Goal: Information Seeking & Learning: Learn about a topic

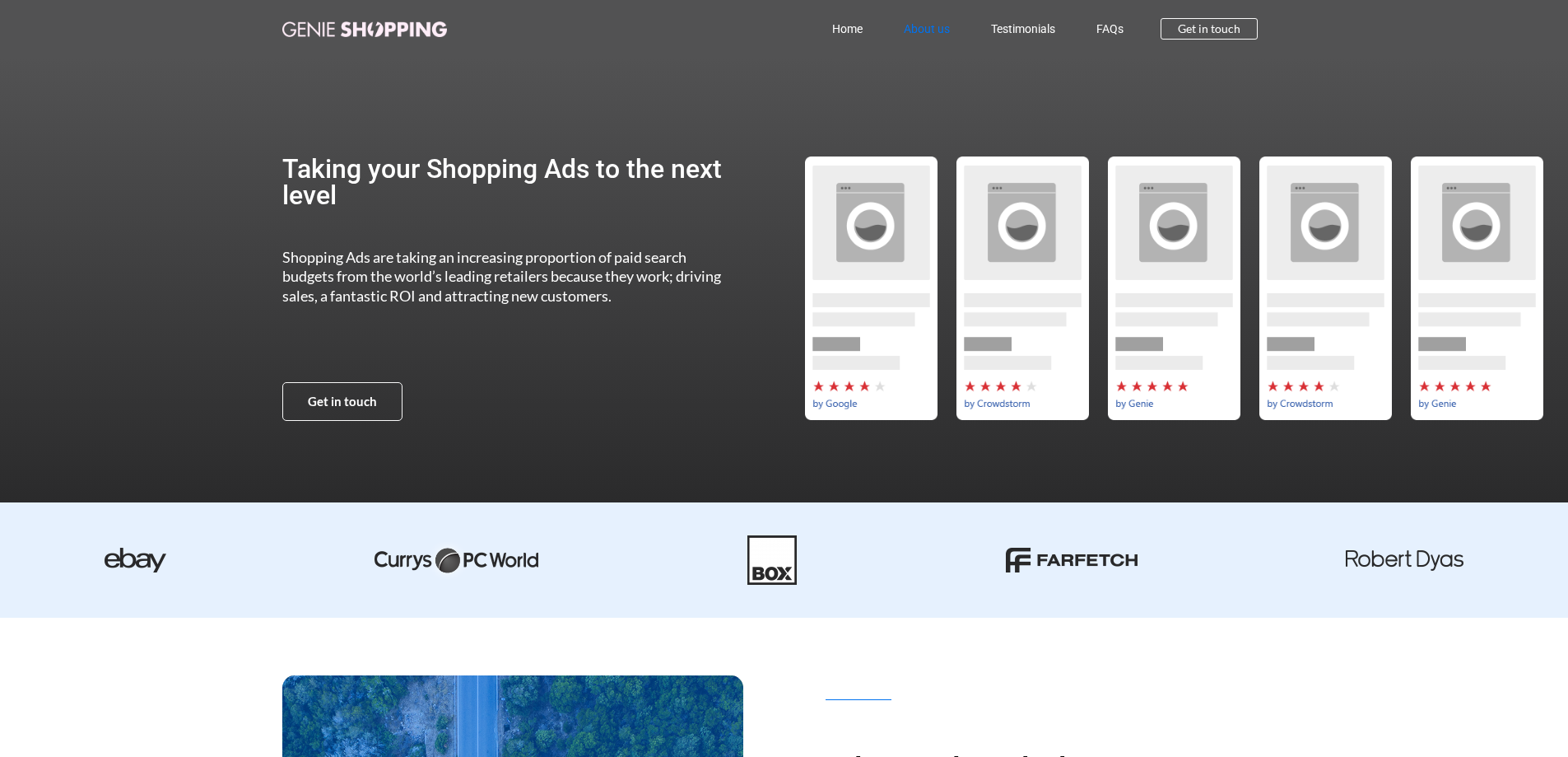
click at [918, 30] on link "About us" at bounding box center [927, 29] width 87 height 38
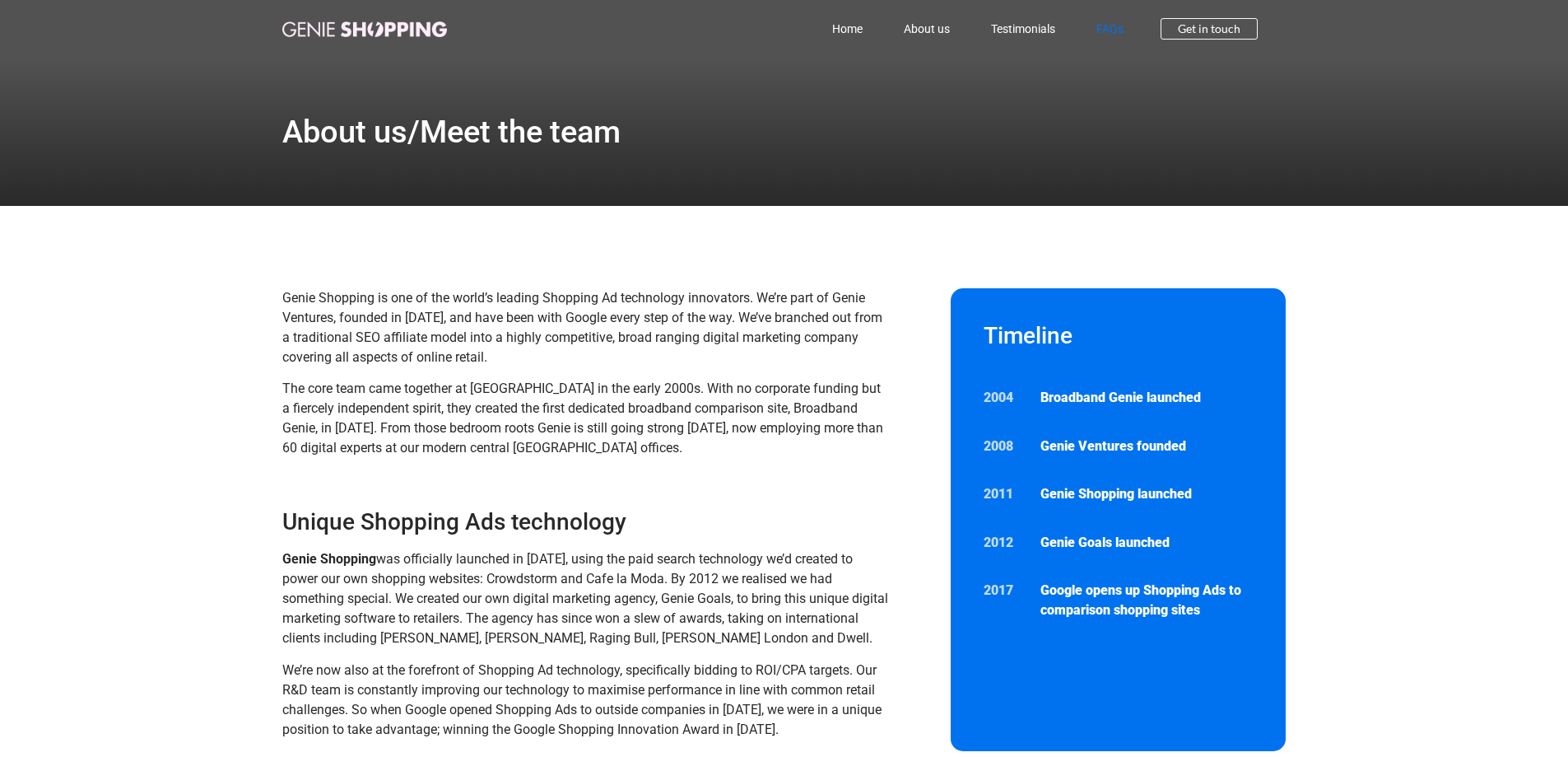
click at [1108, 25] on link "FAQs" at bounding box center [1110, 29] width 68 height 38
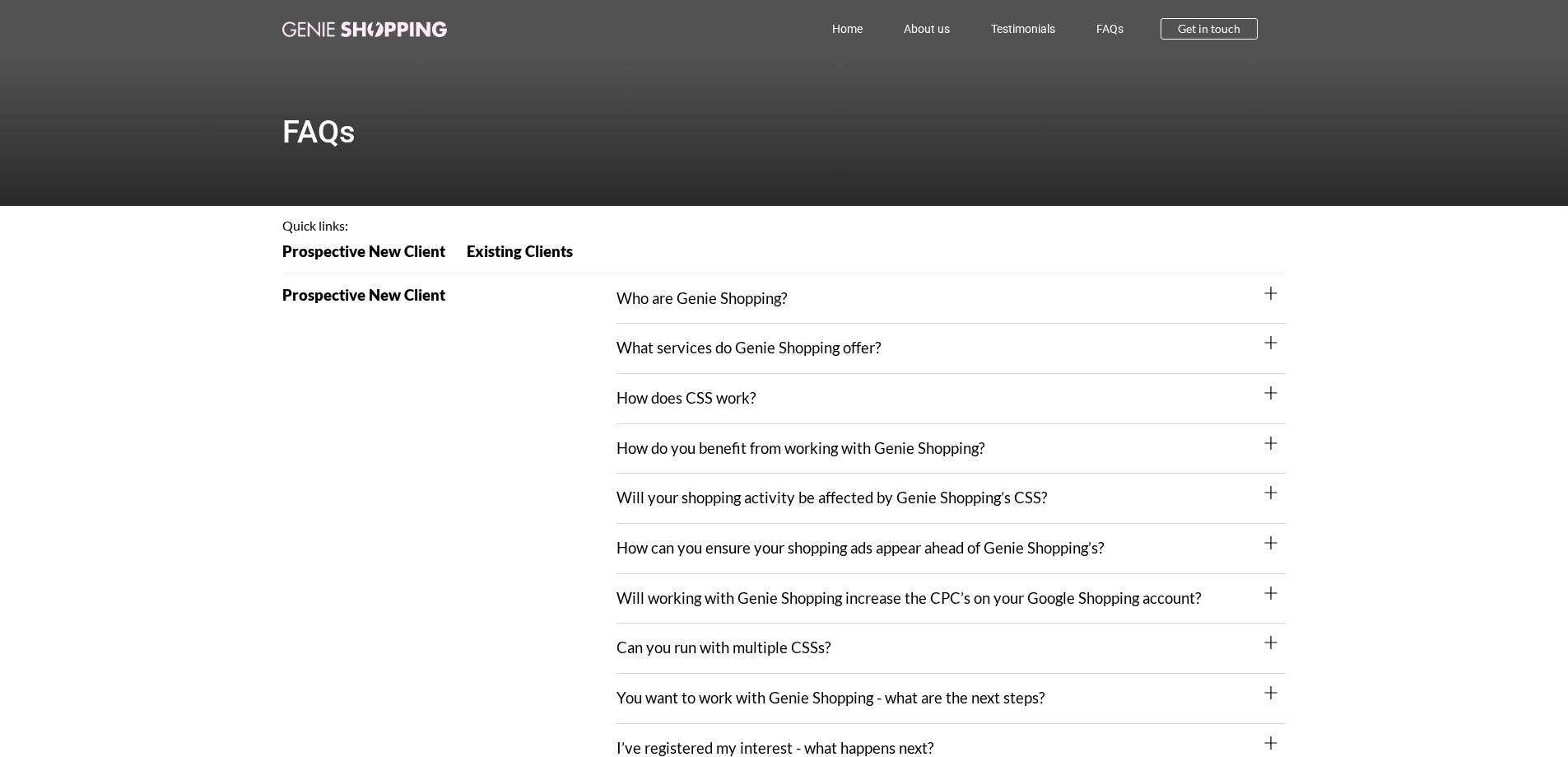
click at [815, 447] on link "How do you benefit from working with Genie Shopping?" at bounding box center [800, 448] width 368 height 18
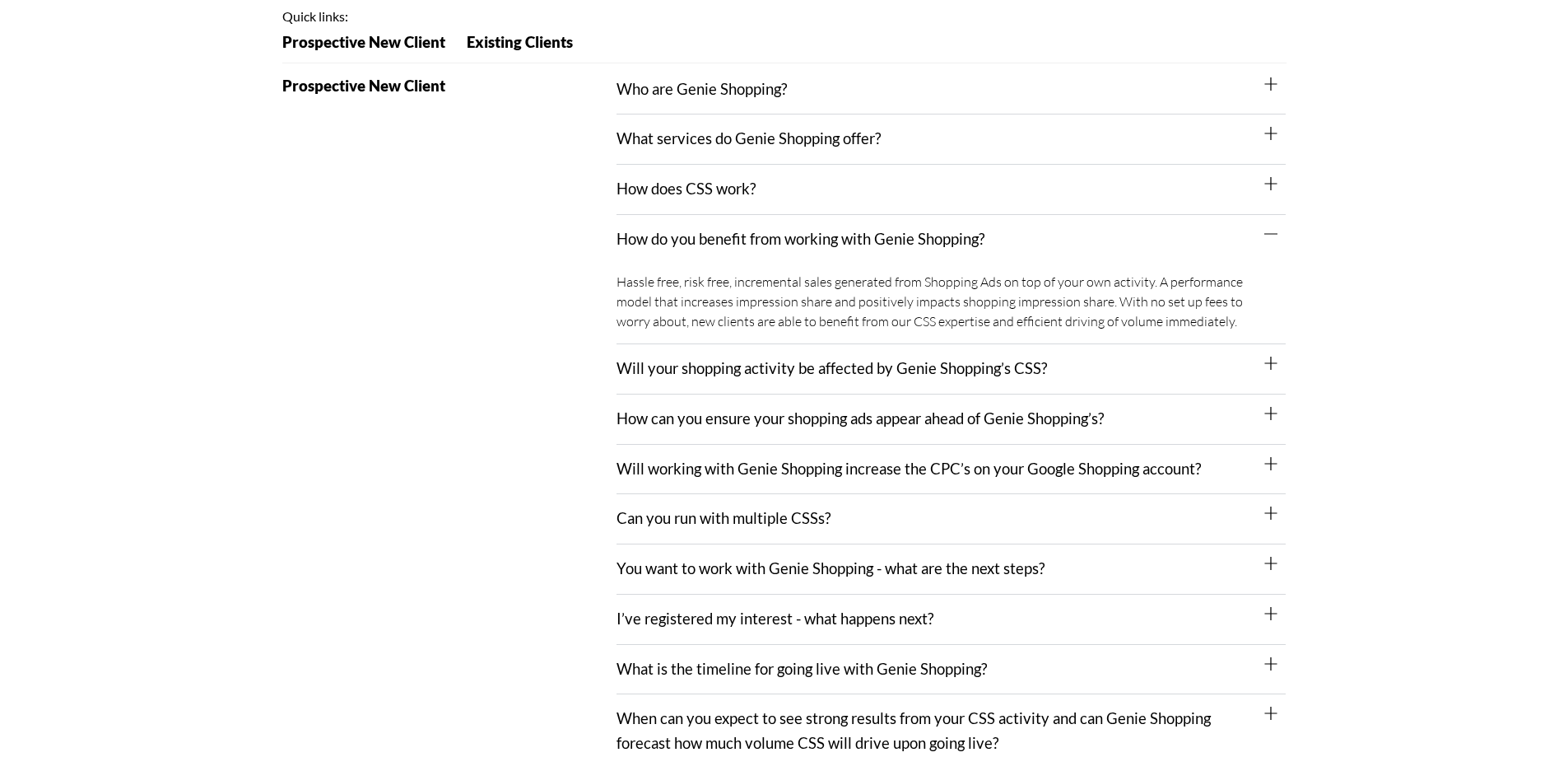
scroll to position [329, 0]
